Goal: Task Accomplishment & Management: Use online tool/utility

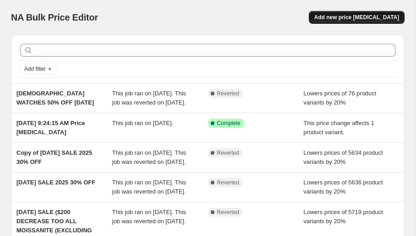
click at [351, 17] on span "Add new price [MEDICAL_DATA]" at bounding box center [357, 17] width 85 height 7
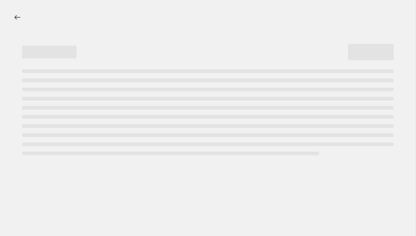
select select "percentage"
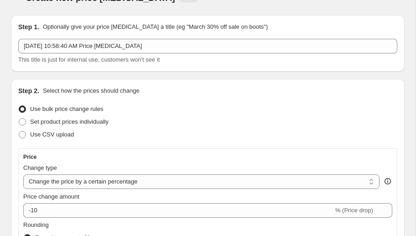
scroll to position [27, 0]
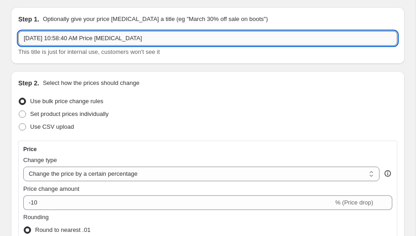
click at [108, 37] on input "[DATE] 10:58:40 AM Price [MEDICAL_DATA]" at bounding box center [207, 38] width 379 height 15
type input "C"
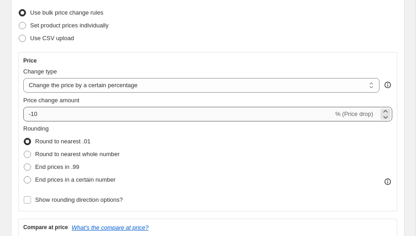
scroll to position [122, 0]
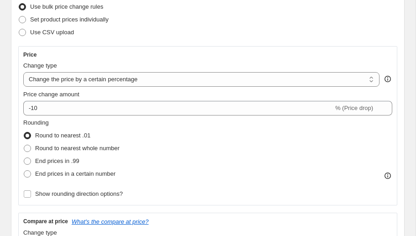
type input "EXTENDED [DATE] 50% 2025"
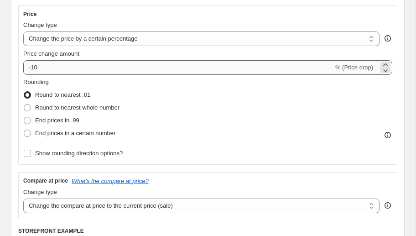
scroll to position [167, 0]
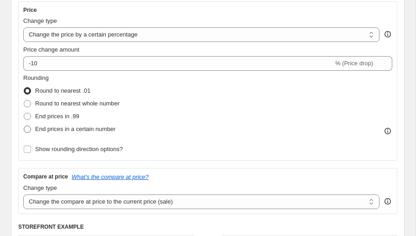
click at [30, 127] on span at bounding box center [27, 129] width 7 height 7
click at [24, 126] on input "End prices in a certain number" at bounding box center [24, 126] width 0 height 0
radio input "true"
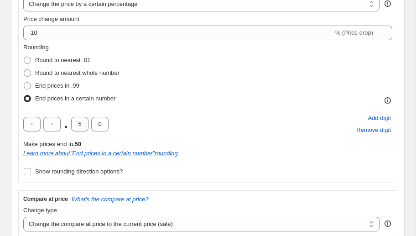
scroll to position [207, 0]
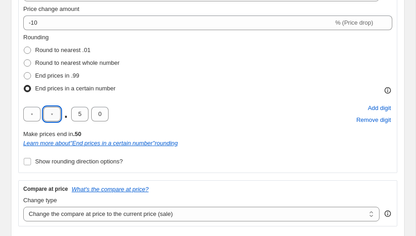
click at [53, 113] on input "text" at bounding box center [51, 114] width 17 height 15
type input "9"
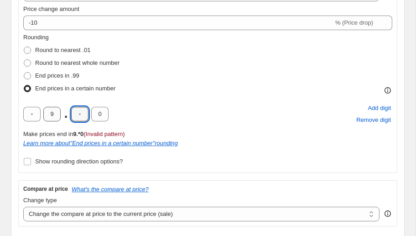
type input "9"
type input "0"
type input "9"
click at [142, 113] on div "9 . 9 9 Add digit Remove digit" at bounding box center [207, 114] width 369 height 24
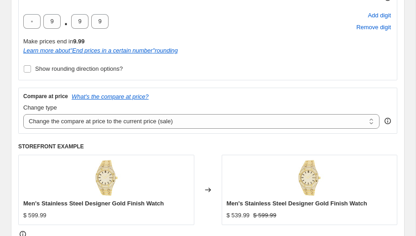
scroll to position [306, 0]
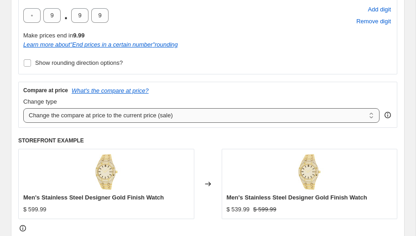
click at [127, 113] on select "Change the compare at price to the current price (sale) Change the compare at p…" at bounding box center [201, 115] width 357 height 15
select select "percentage"
click at [23, 108] on select "Change the compare at price to the current price (sale) Change the compare at p…" at bounding box center [201, 115] width 357 height 15
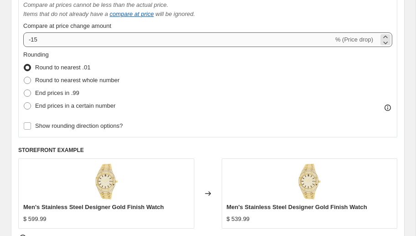
scroll to position [429, 0]
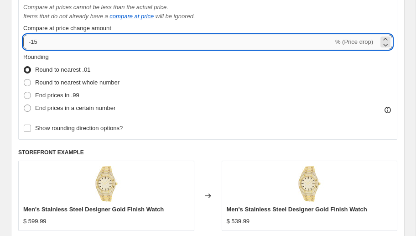
click at [72, 39] on input "-15" at bounding box center [178, 42] width 310 height 15
click at [121, 30] on div "Compare at price change amount" at bounding box center [207, 28] width 369 height 9
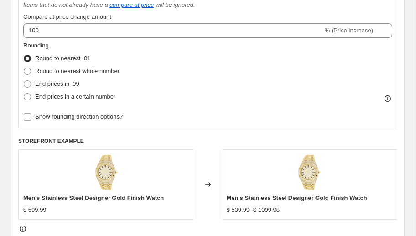
scroll to position [442, 0]
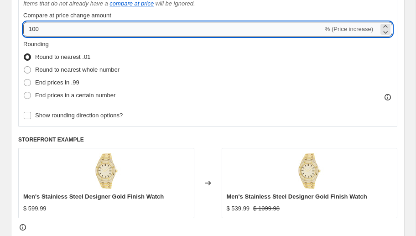
click at [82, 31] on input "100" at bounding box center [173, 29] width 300 height 15
click at [81, 31] on input "100" at bounding box center [173, 29] width 300 height 15
type input "1"
type input "50"
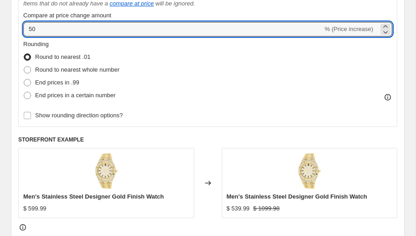
click at [73, 49] on fieldset "Rounding Round to nearest .01 Round to nearest whole number End prices in .99 E…" at bounding box center [71, 71] width 96 height 62
click at [63, 26] on input "50" at bounding box center [173, 29] width 300 height 15
click at [28, 93] on span at bounding box center [27, 95] width 7 height 7
click at [24, 92] on input "End prices in a certain number" at bounding box center [24, 92] width 0 height 0
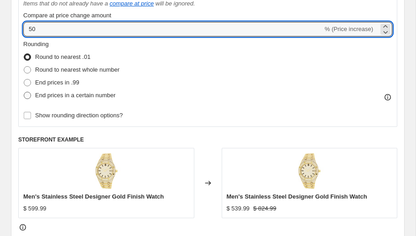
radio input "true"
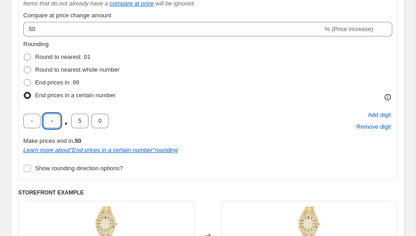
click at [54, 121] on input "text" at bounding box center [51, 121] width 17 height 15
type input "9"
click at [138, 90] on div "Rounding Round to nearest .01 Round to nearest whole number End prices in .99 E…" at bounding box center [207, 71] width 369 height 62
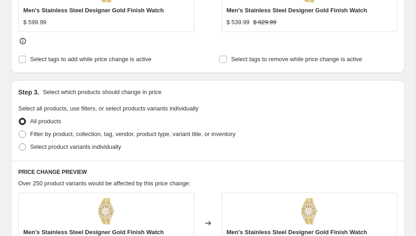
scroll to position [688, 0]
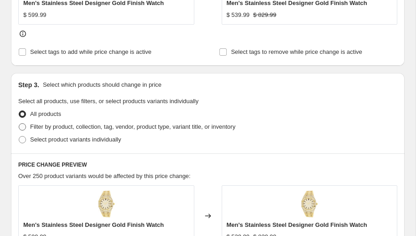
click at [25, 127] on span at bounding box center [22, 126] width 7 height 7
click at [19, 124] on input "Filter by product, collection, tag, vendor, product type, variant title, or inv…" at bounding box center [19, 123] width 0 height 0
radio input "true"
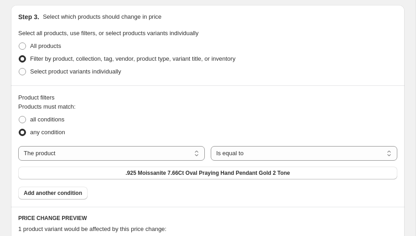
scroll to position [728, 0]
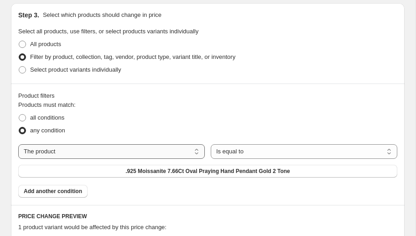
click at [125, 154] on select "The product The product's collection The product's tag The product's vendor The…" at bounding box center [111, 151] width 187 height 15
select select "collection"
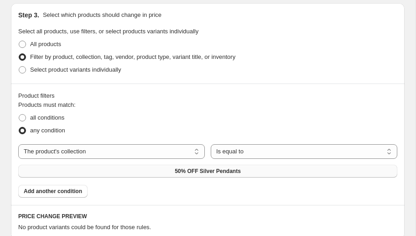
click at [181, 171] on span "50% OFF Silver Pendants" at bounding box center [208, 171] width 66 height 7
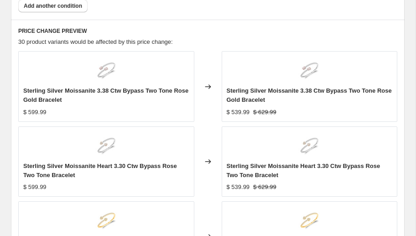
scroll to position [948, 0]
